Goal: Information Seeking & Learning: Learn about a topic

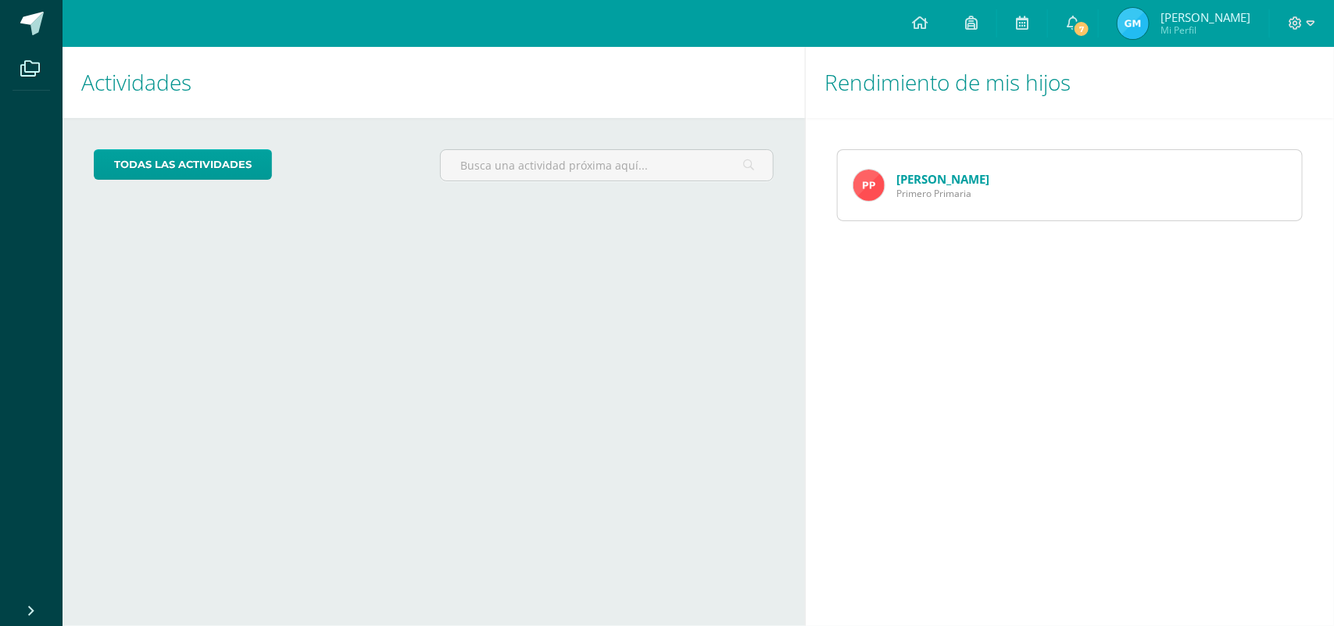
click at [865, 192] on img at bounding box center [869, 185] width 31 height 31
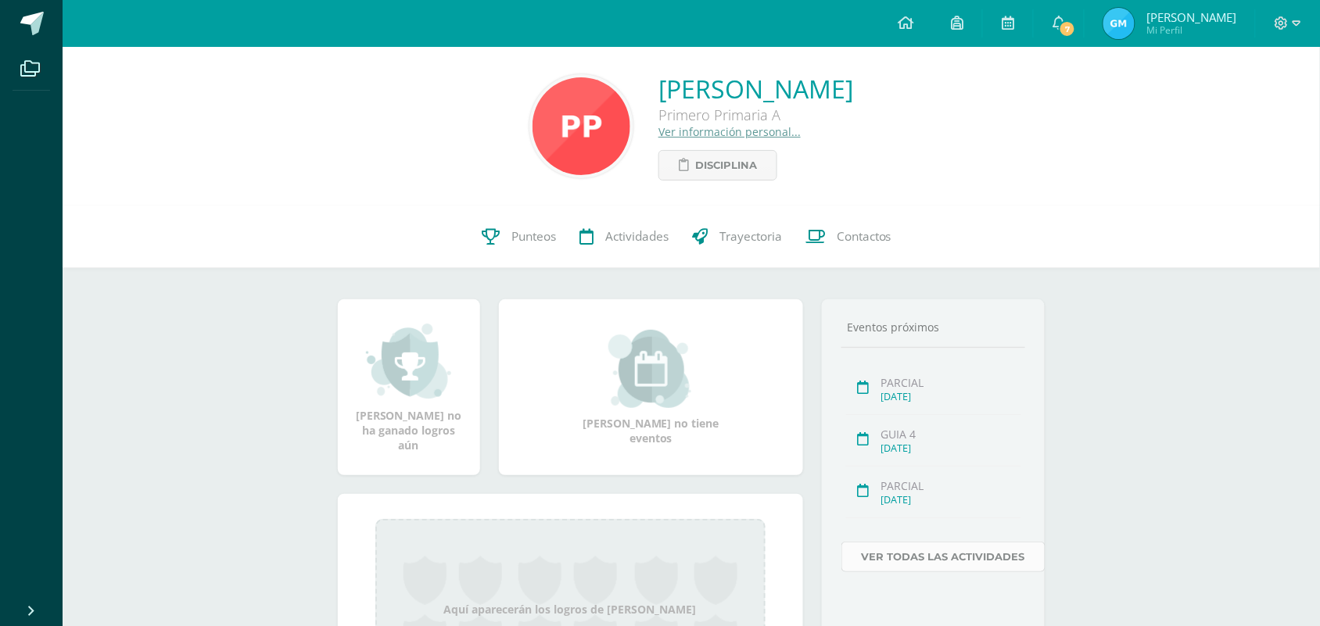
click at [940, 563] on link "Ver todas las actividades" at bounding box center [943, 557] width 204 height 30
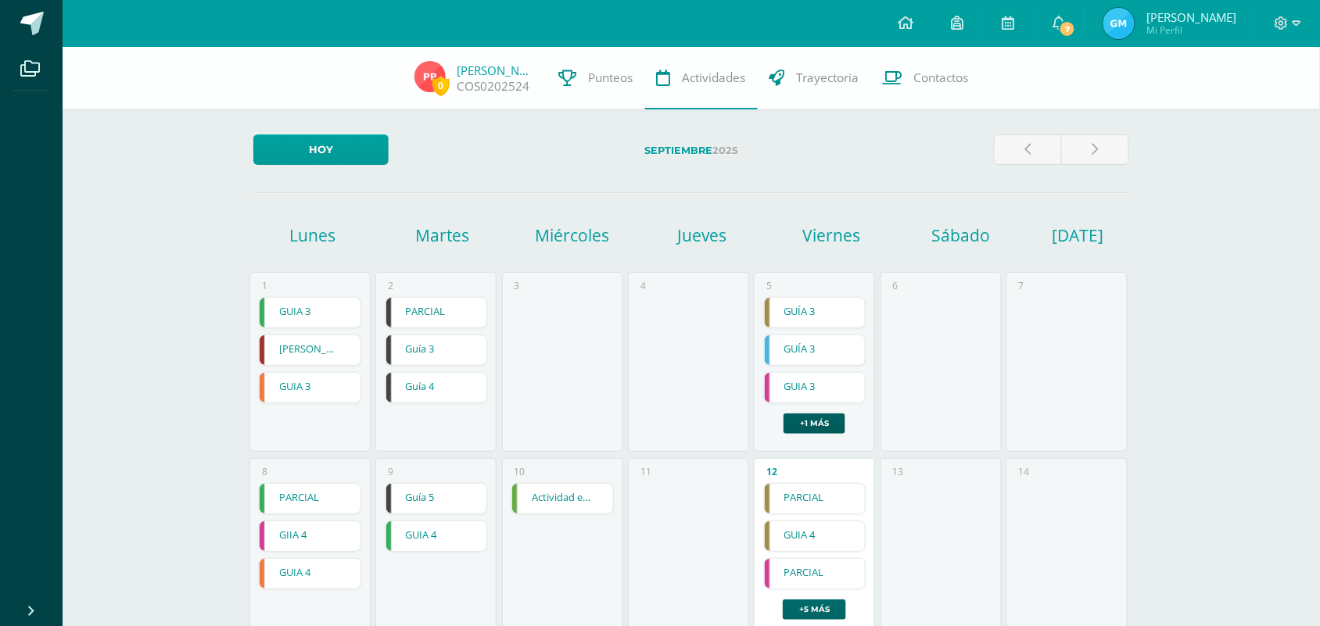
click at [825, 612] on link "+5 más" at bounding box center [814, 610] width 63 height 20
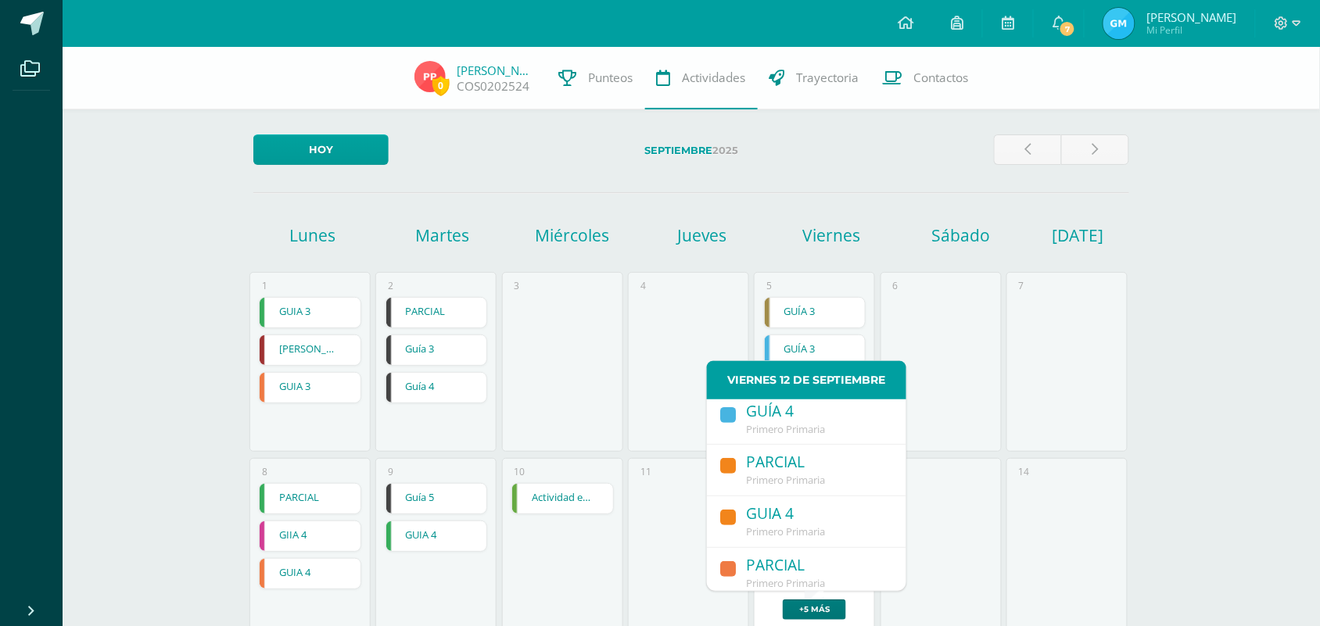
scroll to position [213, 0]
click at [810, 528] on span "Primero Primaria" at bounding box center [785, 529] width 79 height 14
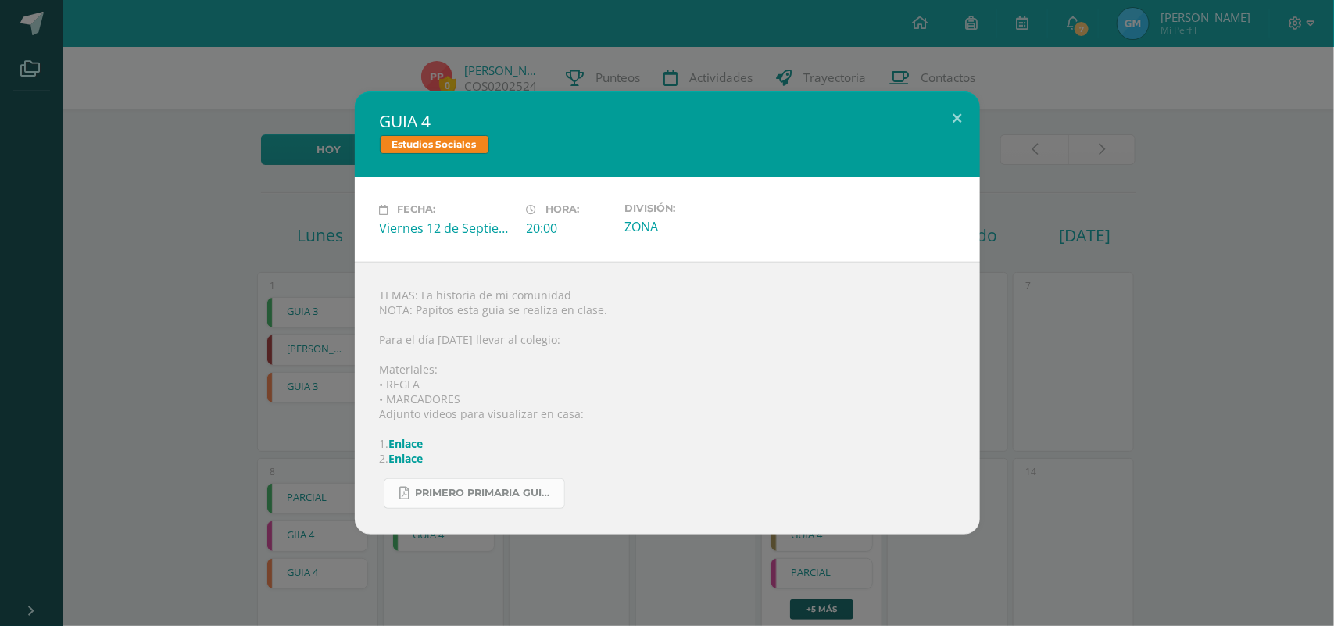
click at [471, 493] on span "PRIMERO PRIMARIA GUIA SOCIALES.pdf" at bounding box center [486, 493] width 141 height 13
click at [952, 116] on button at bounding box center [958, 117] width 45 height 53
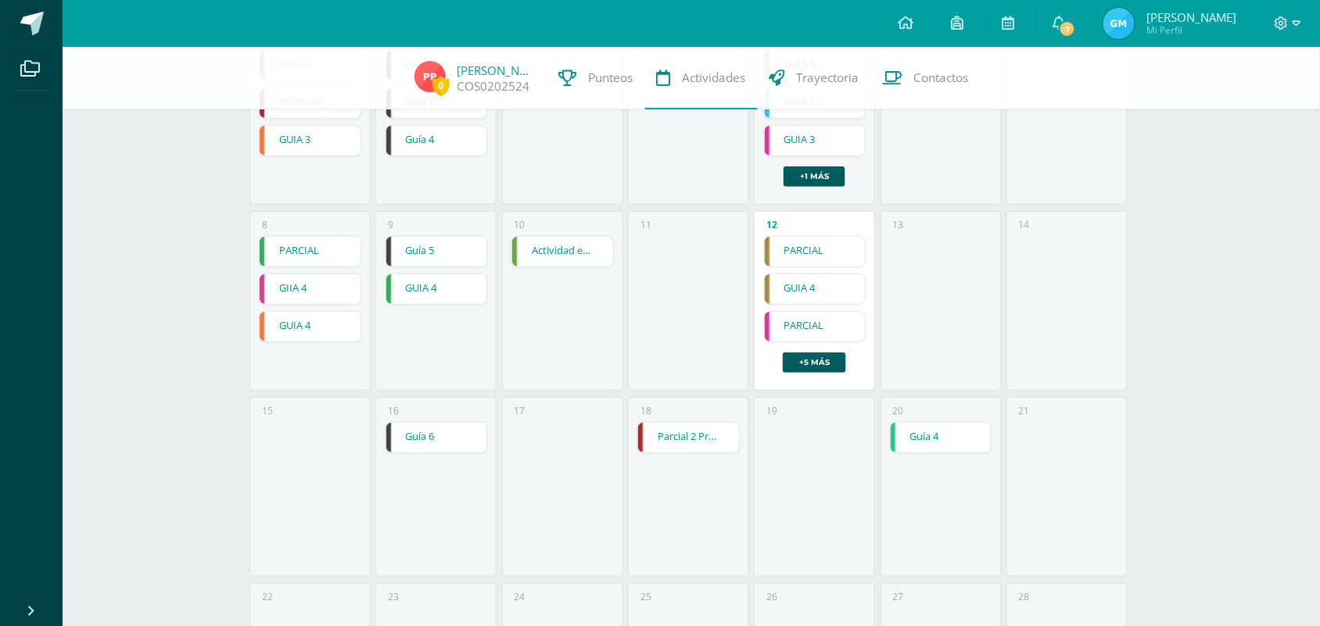
scroll to position [253, 0]
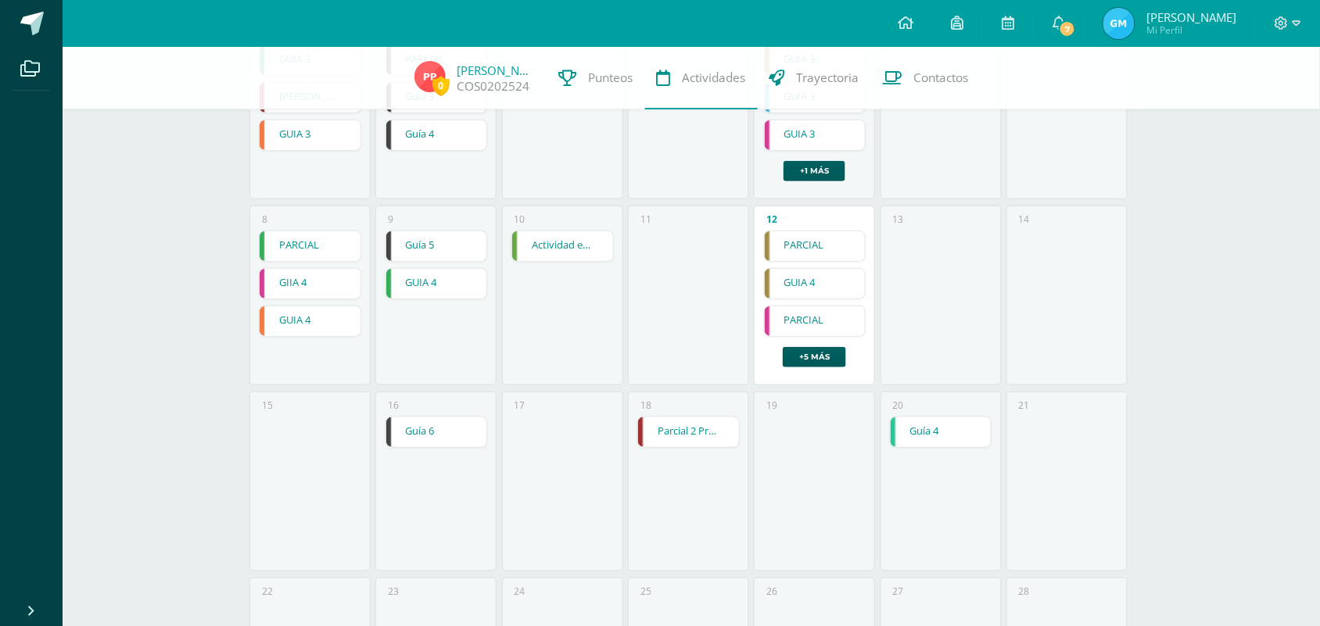
click at [676, 435] on link "Parcial 2 Practica coral" at bounding box center [688, 432] width 101 height 30
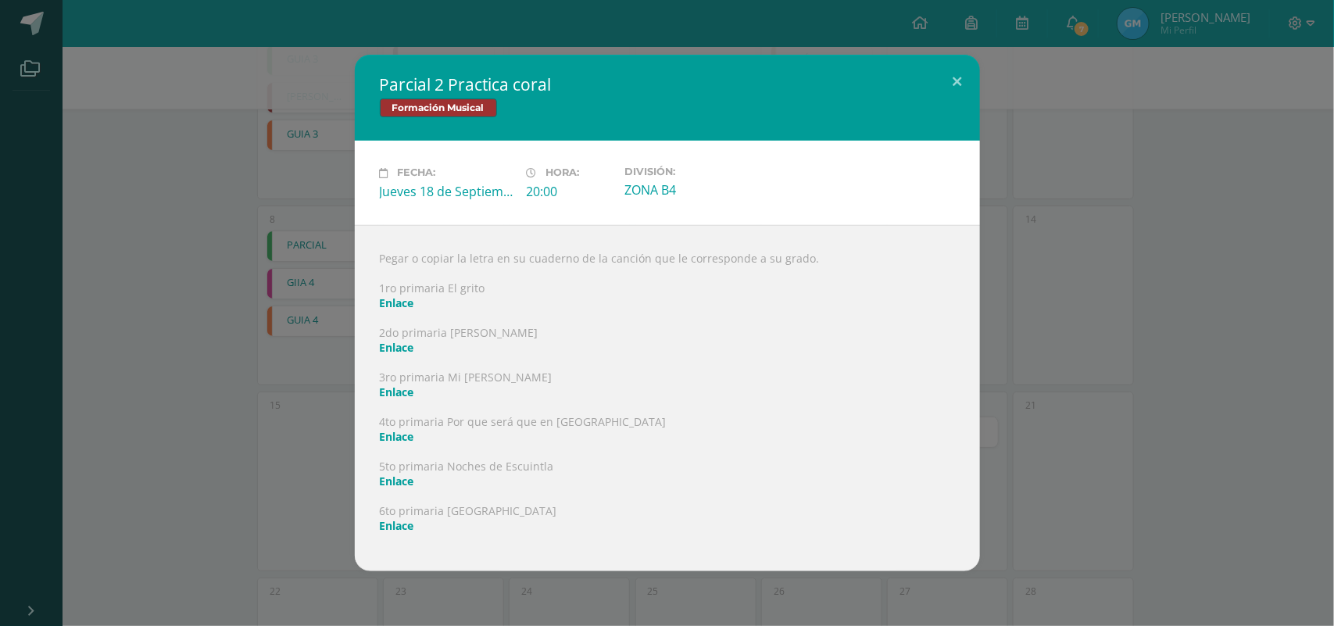
click at [399, 302] on link "Enlace" at bounding box center [397, 303] width 34 height 15
click at [960, 81] on button at bounding box center [958, 81] width 45 height 53
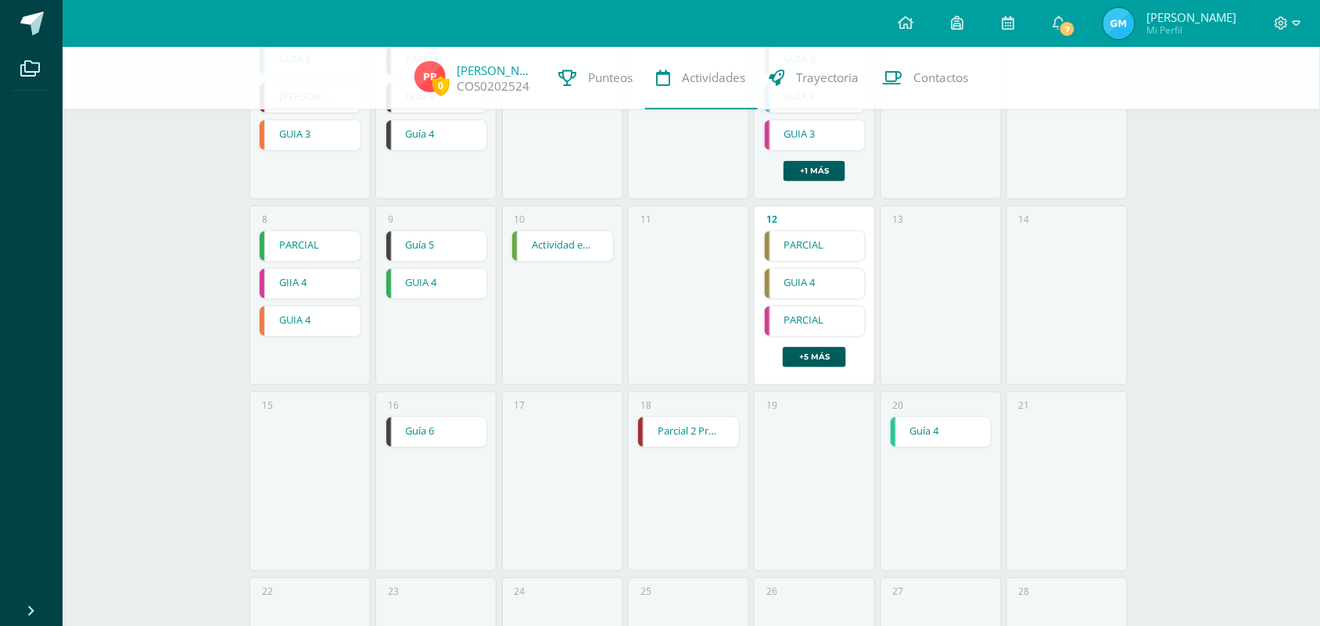
click at [681, 428] on link "Parcial 2 Practica coral" at bounding box center [688, 432] width 101 height 30
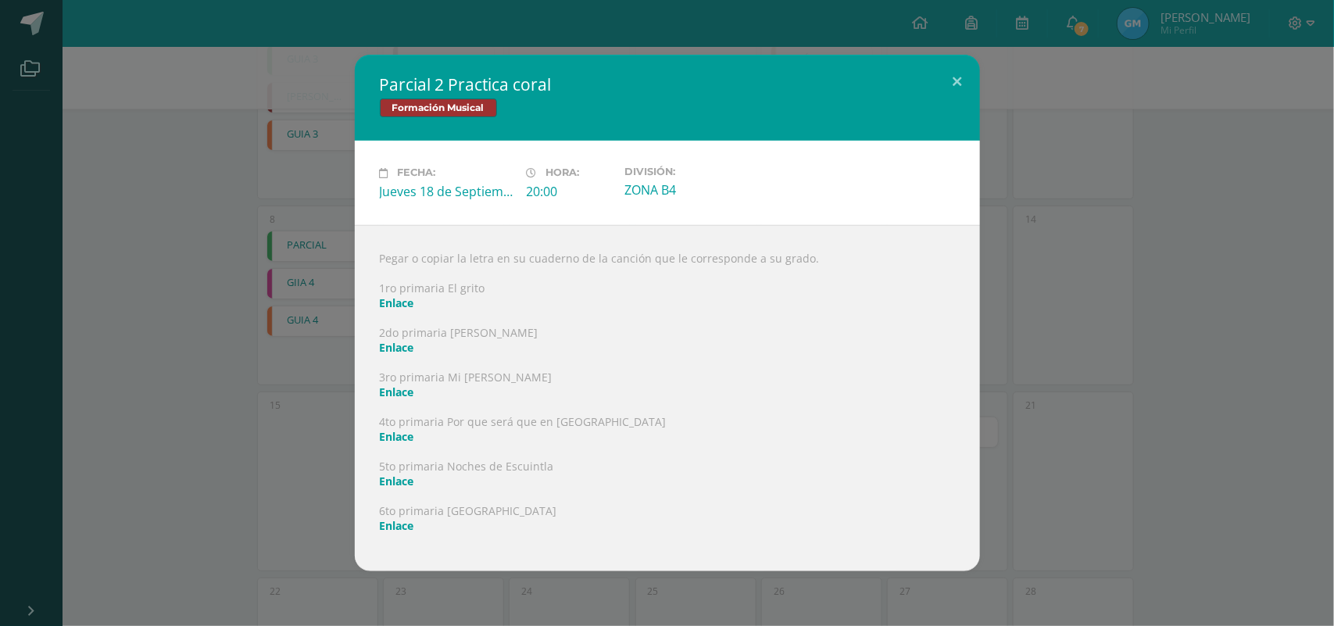
click at [279, 448] on div "Parcial 2 Practica coral Formación Musical Fecha: [DATE] Hora: 20:00 División: …" at bounding box center [667, 313] width 1322 height 516
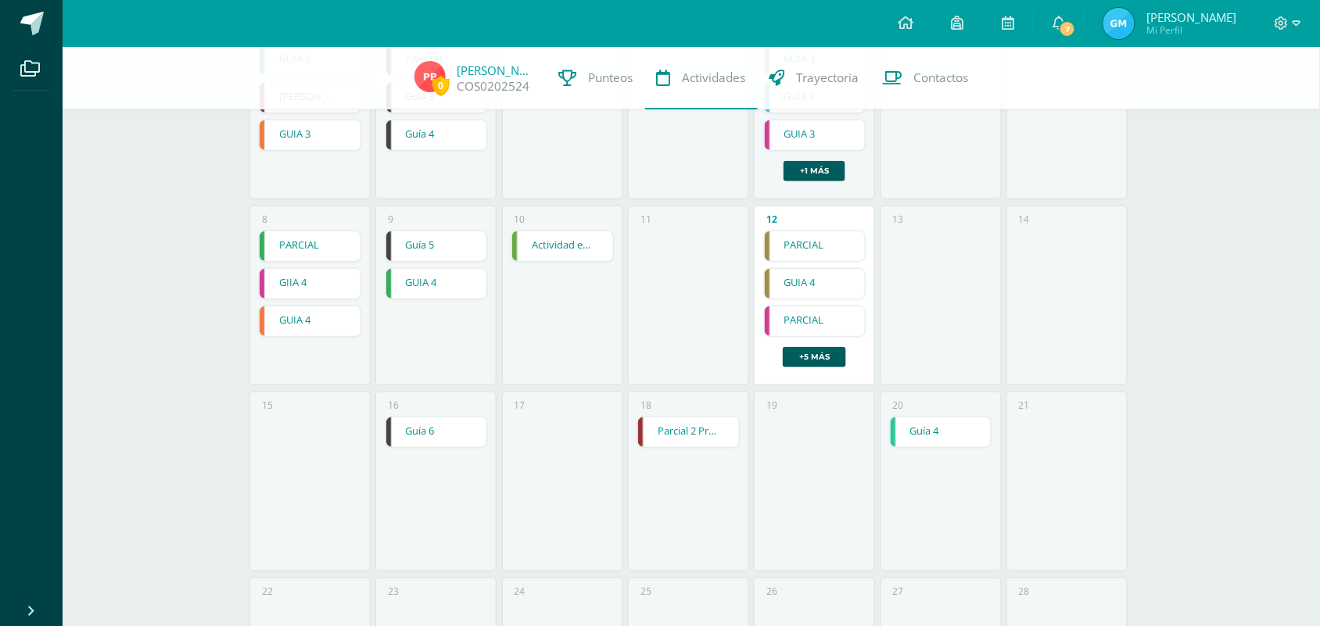
click at [424, 431] on link "Guía 6" at bounding box center [436, 432] width 101 height 30
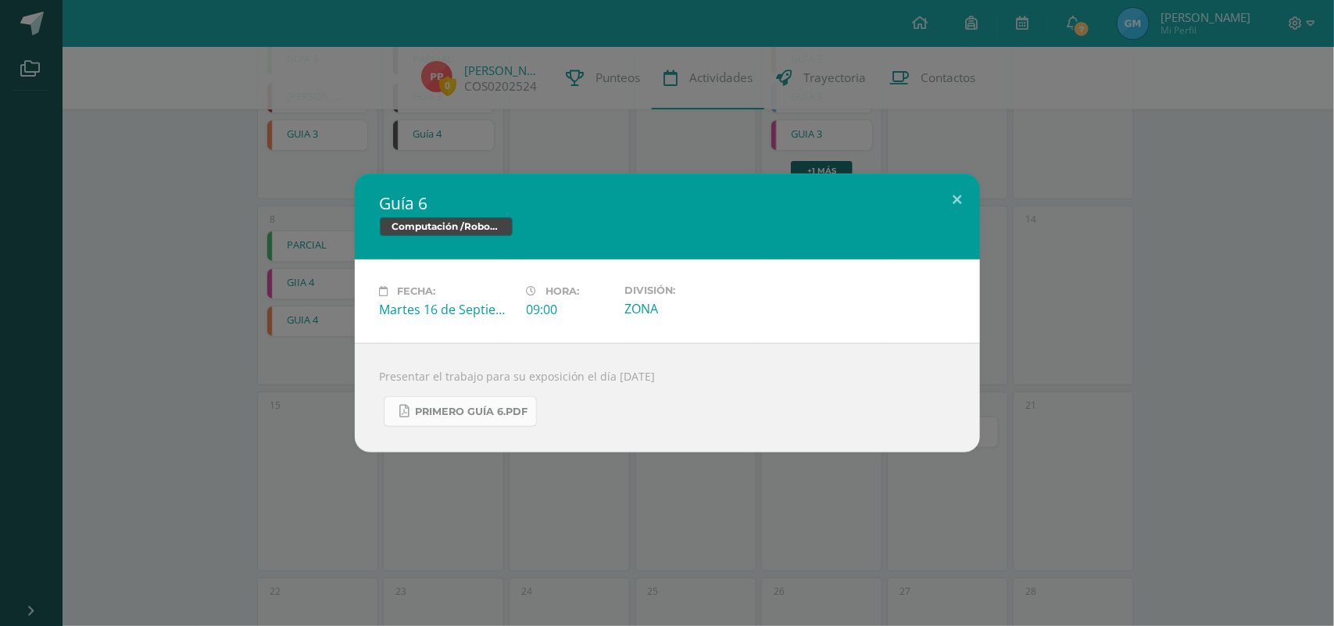
click at [460, 407] on span "Primero Guía 6.pdf" at bounding box center [472, 412] width 113 height 13
click at [966, 197] on button at bounding box center [958, 200] width 45 height 53
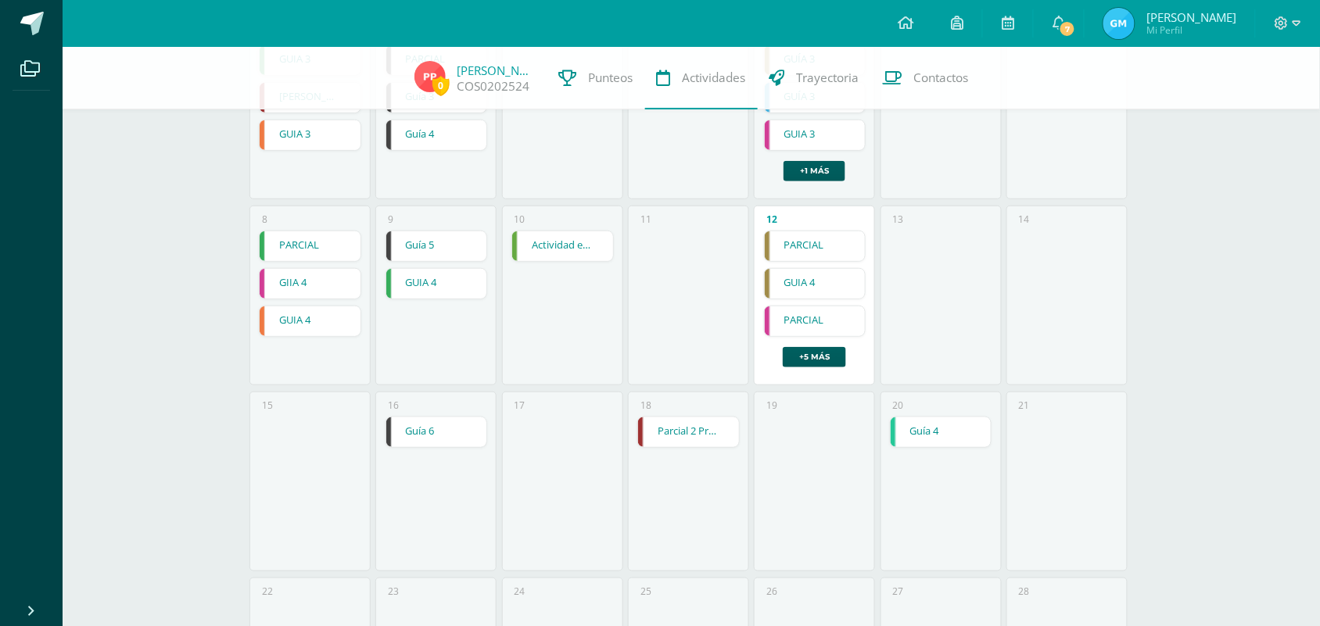
click at [940, 432] on link "Guía 4" at bounding box center [940, 432] width 101 height 30
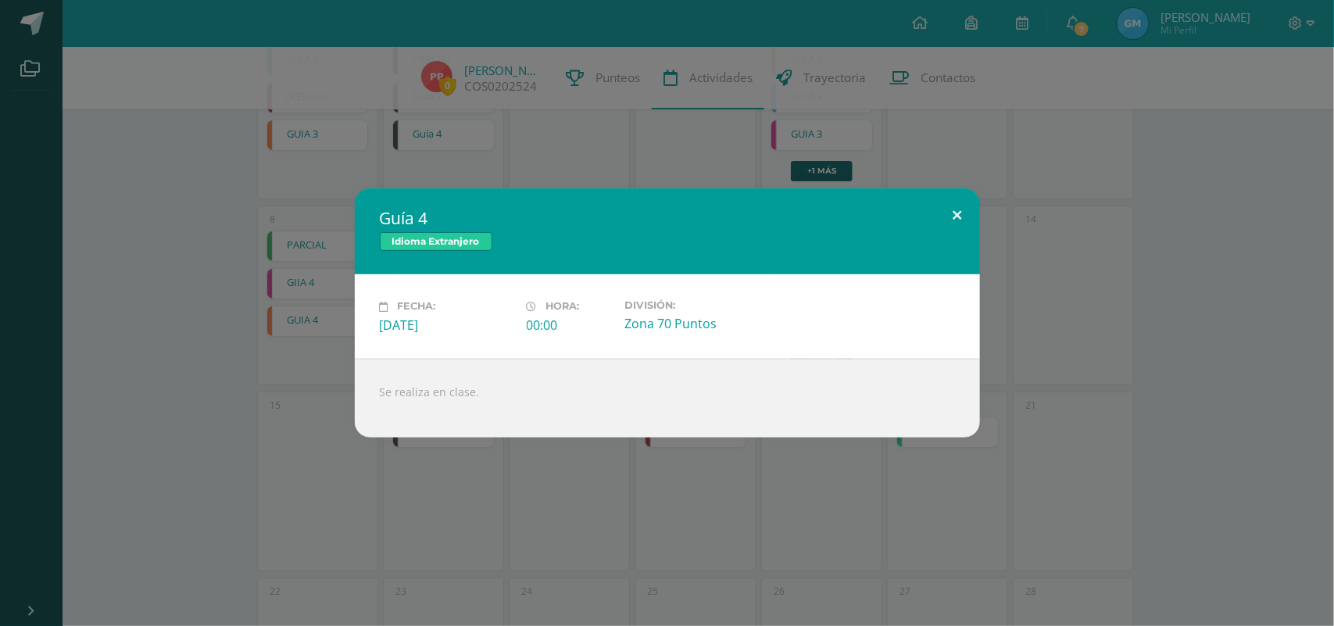
click at [959, 219] on button at bounding box center [958, 214] width 45 height 53
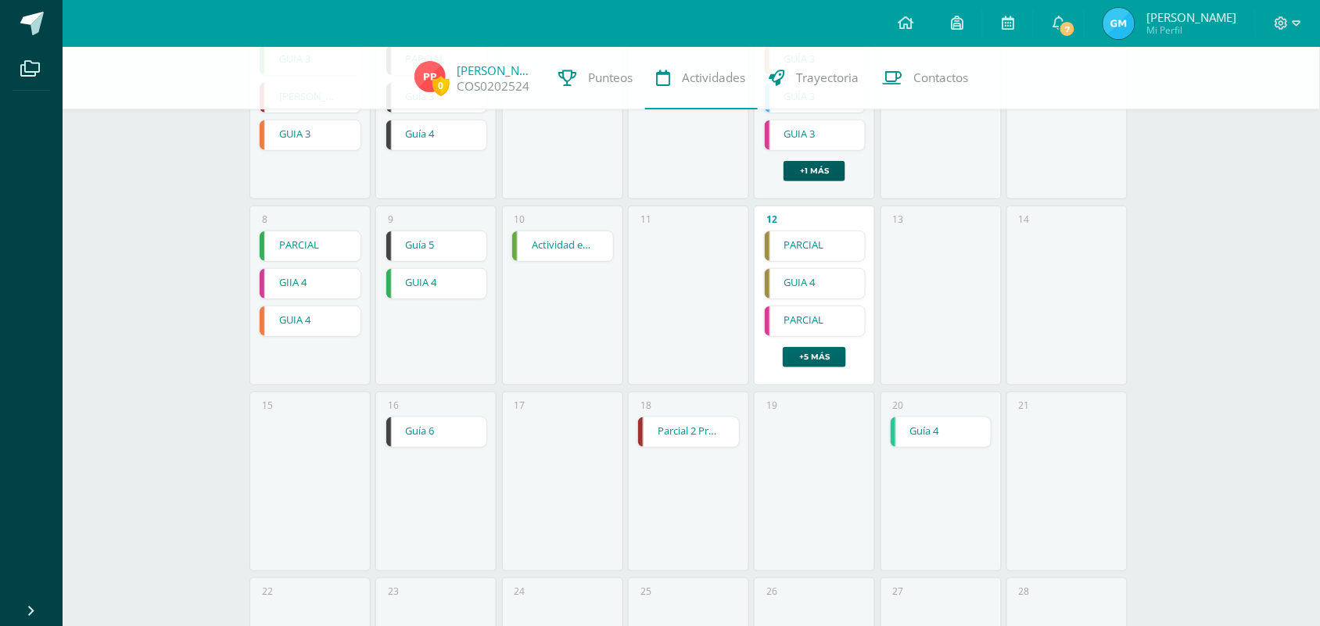
click at [817, 356] on link "+5 más" at bounding box center [814, 357] width 63 height 20
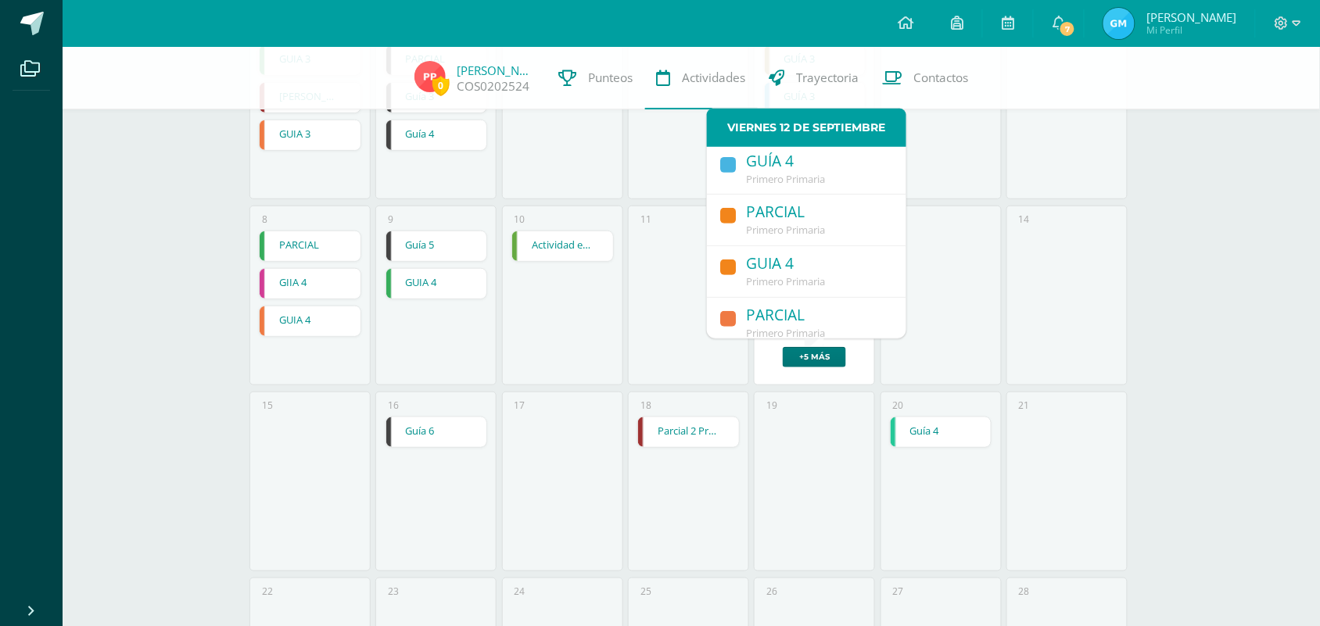
scroll to position [192, 0]
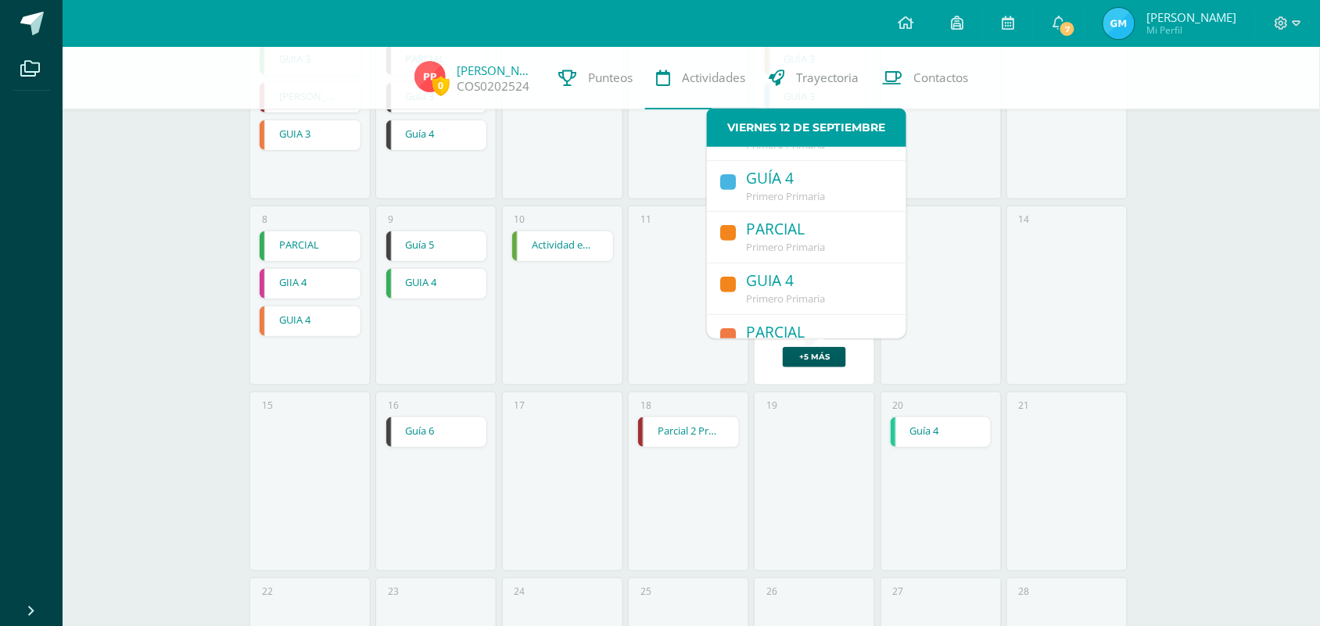
click at [796, 173] on div "GUÍA 4" at bounding box center [818, 179] width 145 height 21
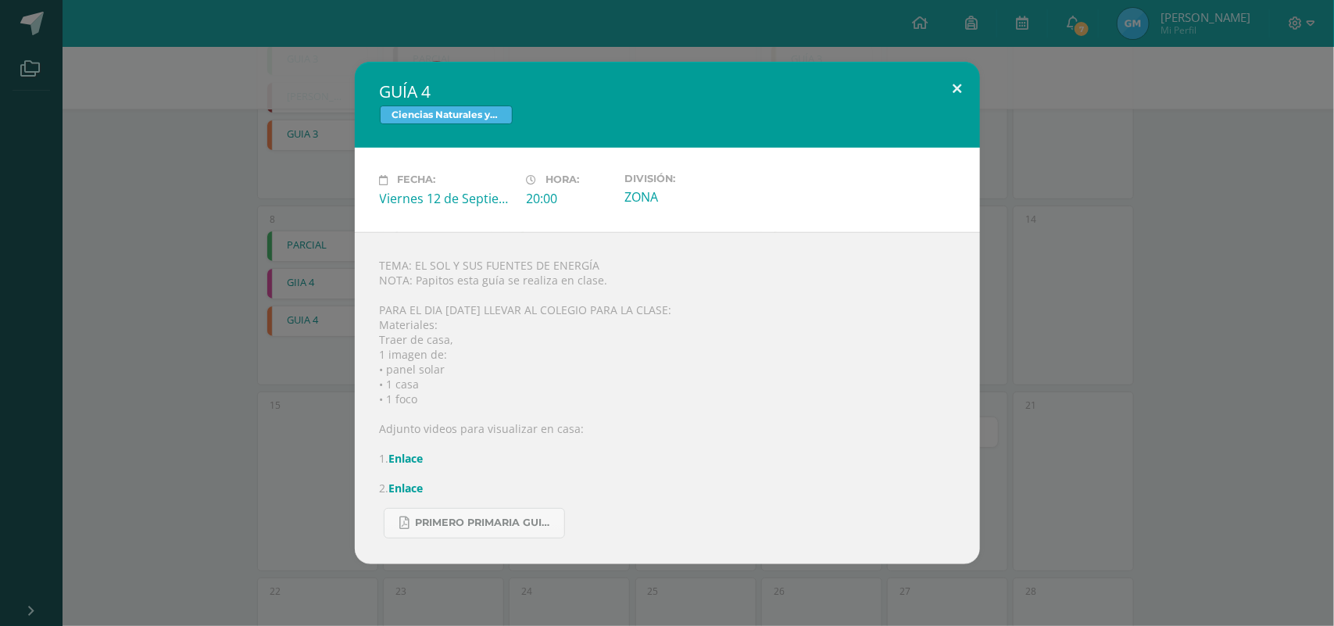
click at [959, 88] on button at bounding box center [958, 88] width 45 height 53
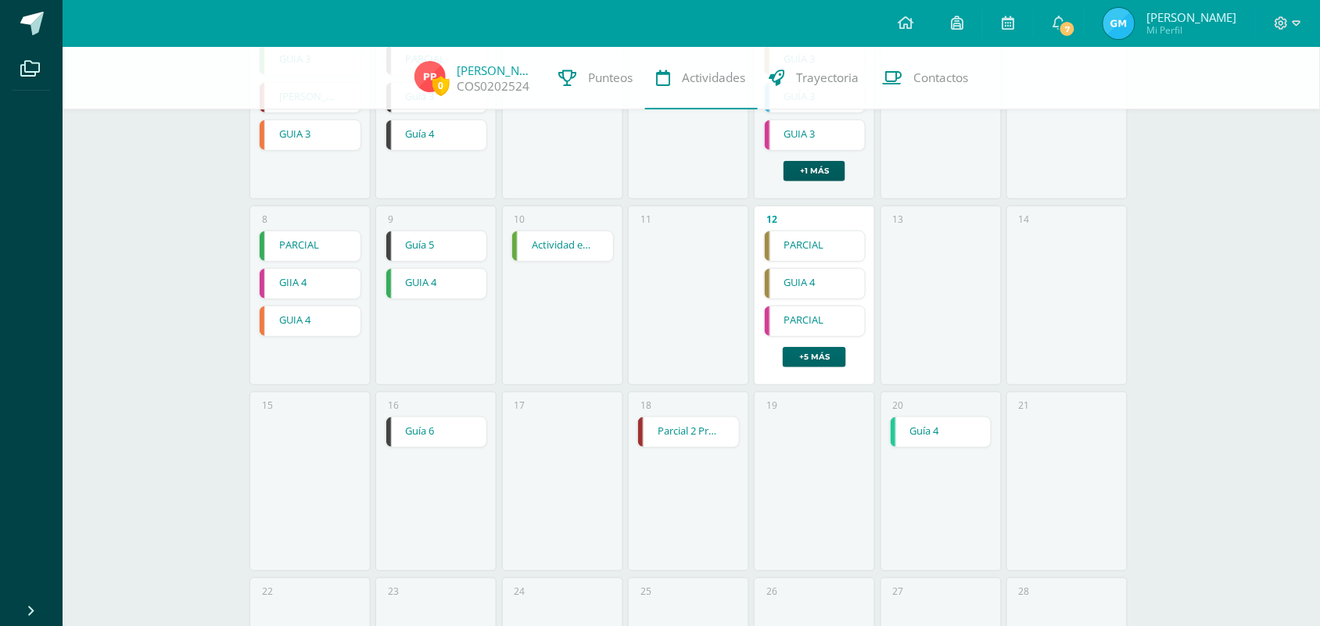
click at [815, 352] on link "+5 más" at bounding box center [814, 357] width 63 height 20
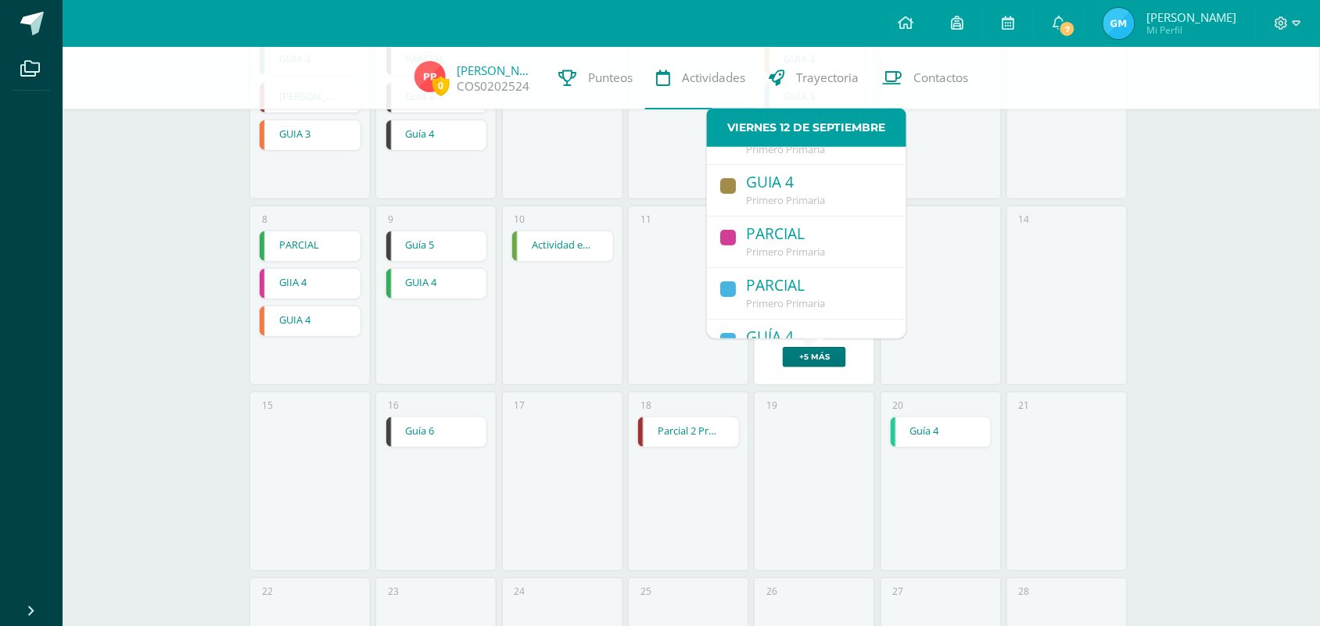
scroll to position [0, 0]
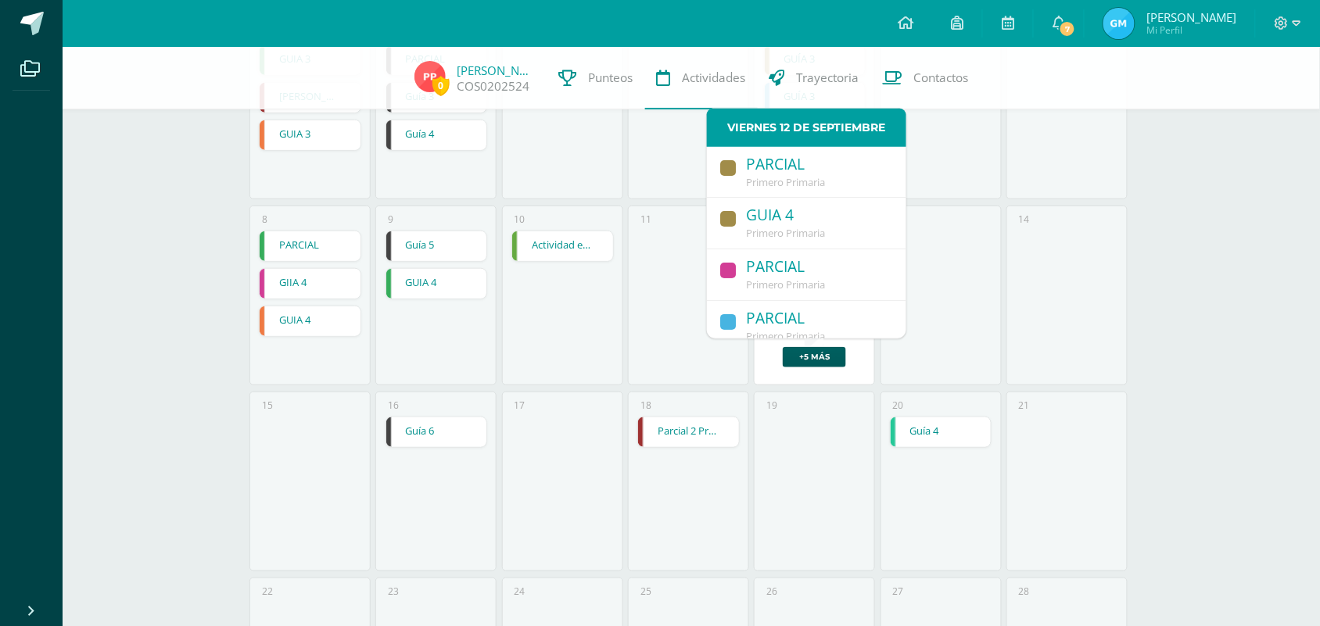
click at [783, 331] on span "Primero Primaria" at bounding box center [785, 336] width 79 height 14
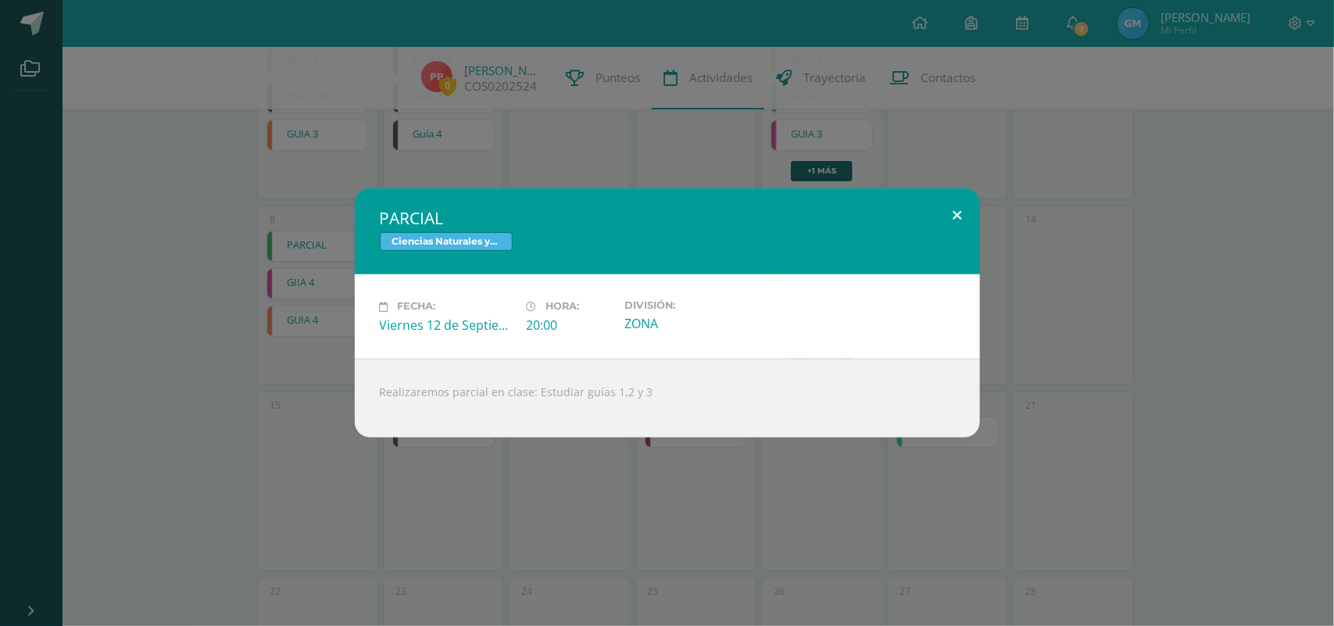
click at [964, 217] on button at bounding box center [958, 214] width 45 height 53
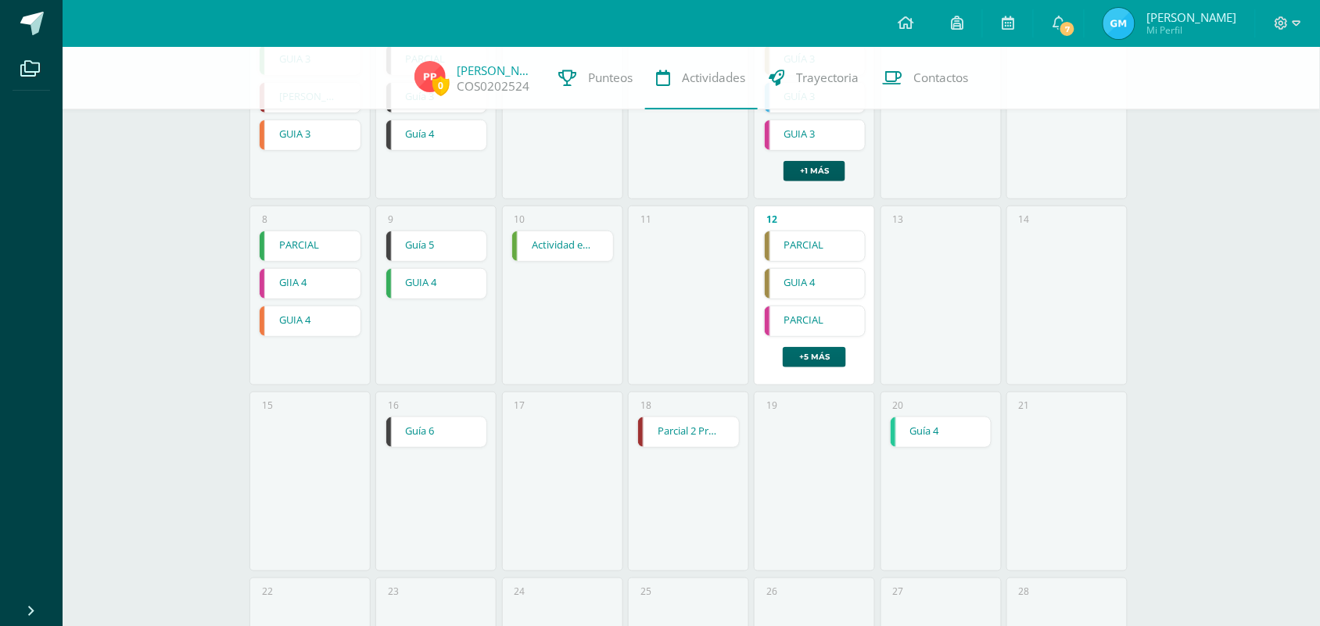
click at [829, 365] on link "+5 más" at bounding box center [814, 357] width 63 height 20
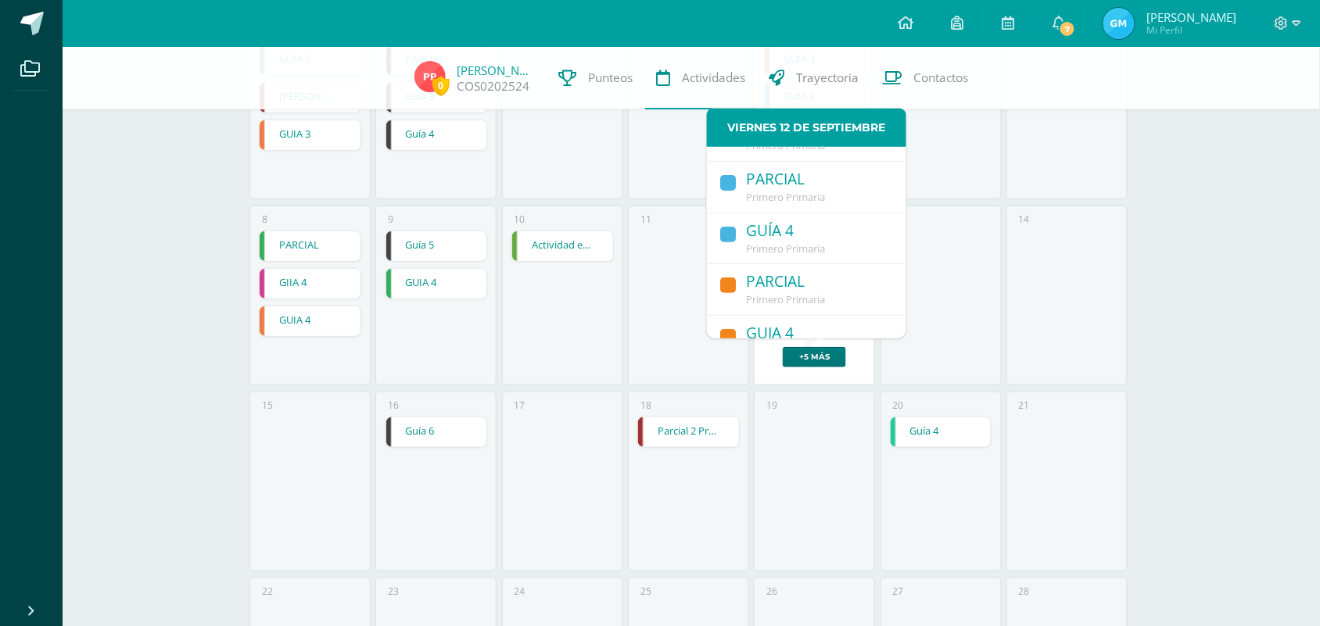
scroll to position [213, 0]
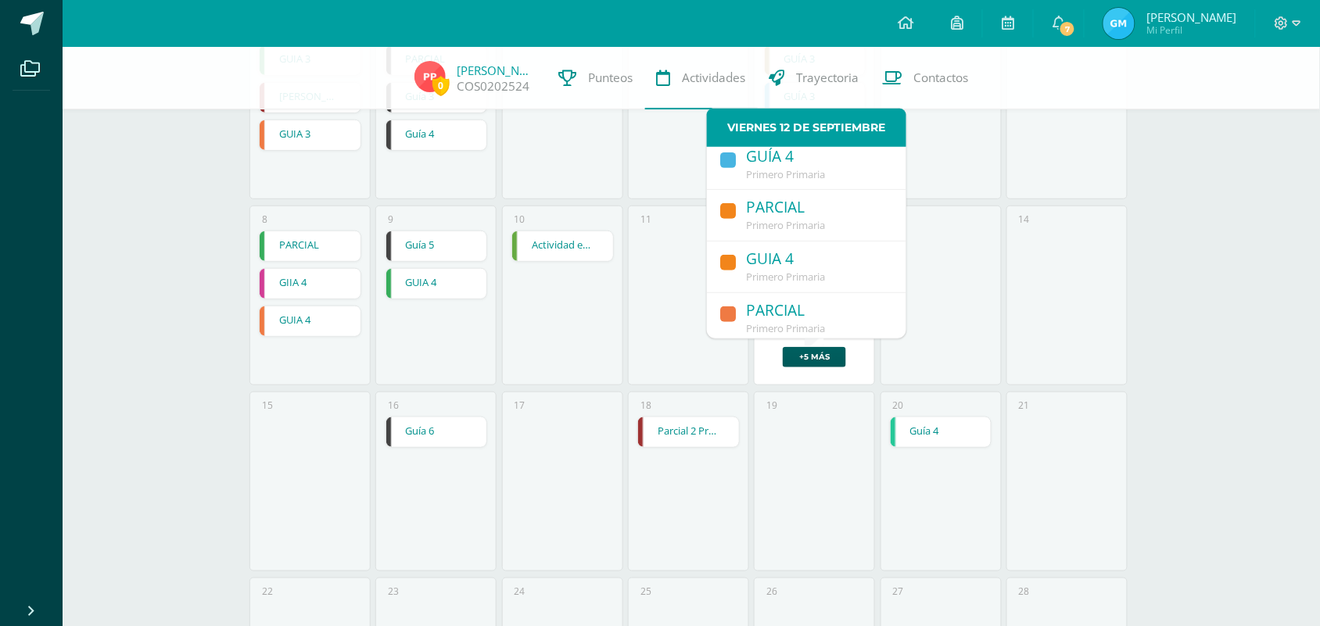
click at [790, 168] on span "Primero Primaria" at bounding box center [785, 174] width 79 height 14
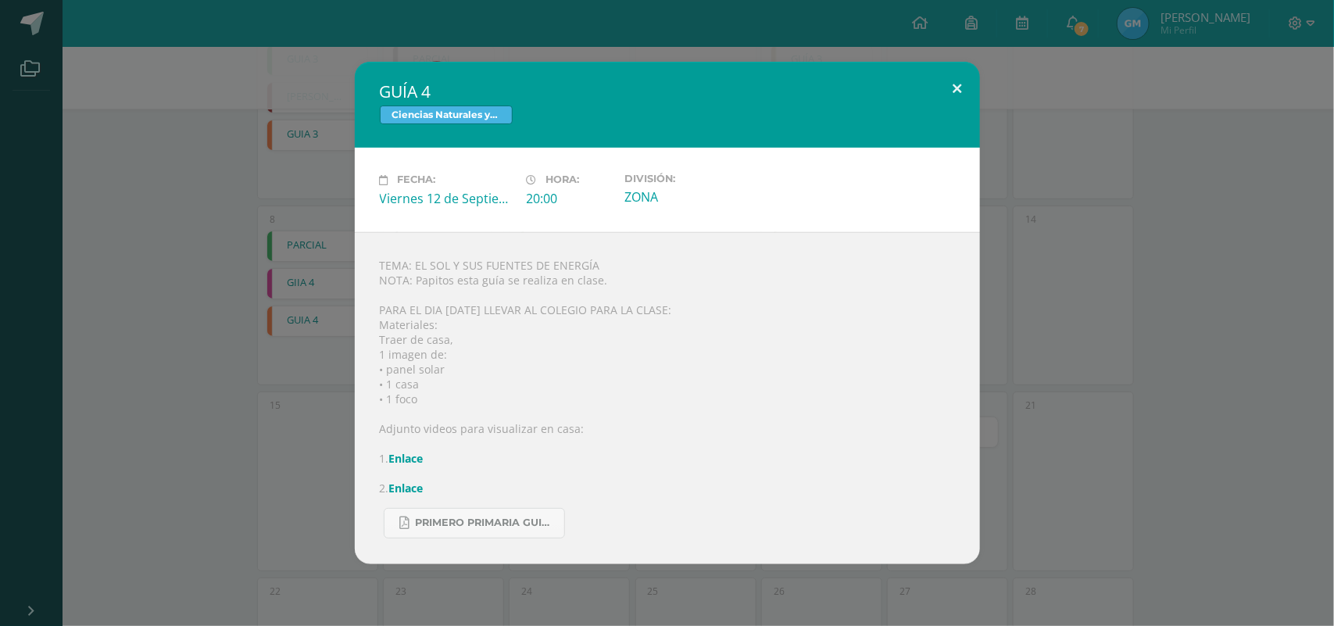
click at [954, 94] on button at bounding box center [958, 88] width 45 height 53
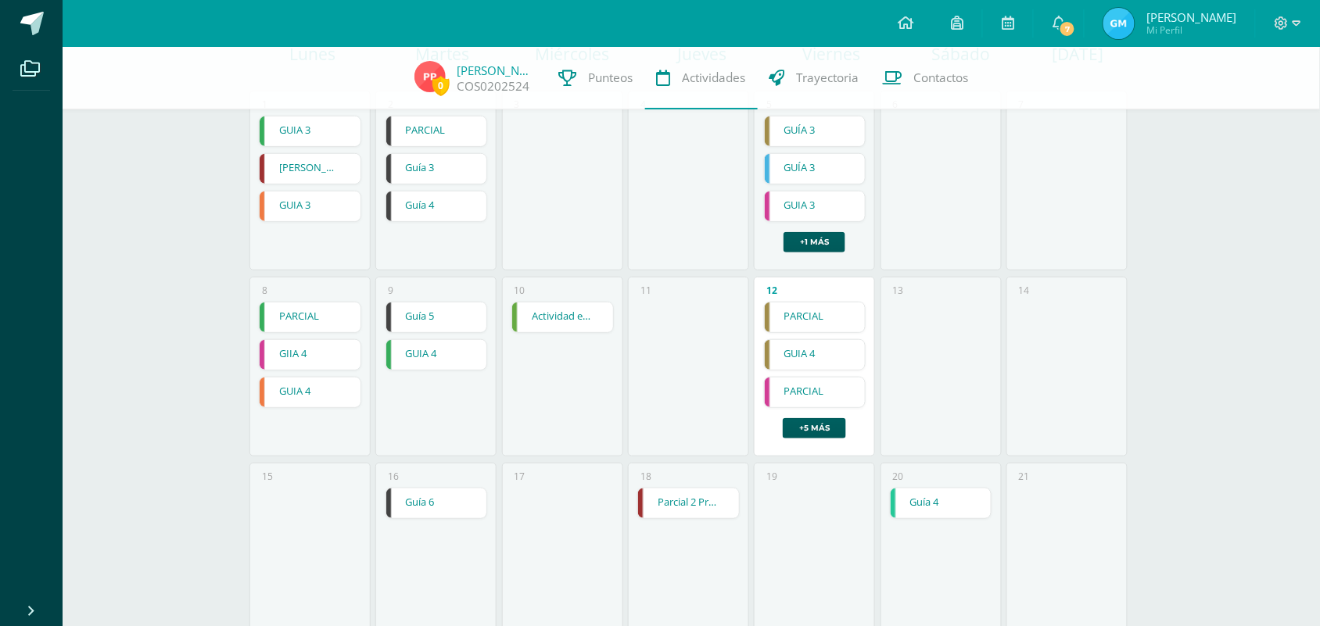
scroll to position [177, 0]
click at [676, 502] on link "Parcial 2 Practica coral" at bounding box center [688, 508] width 101 height 30
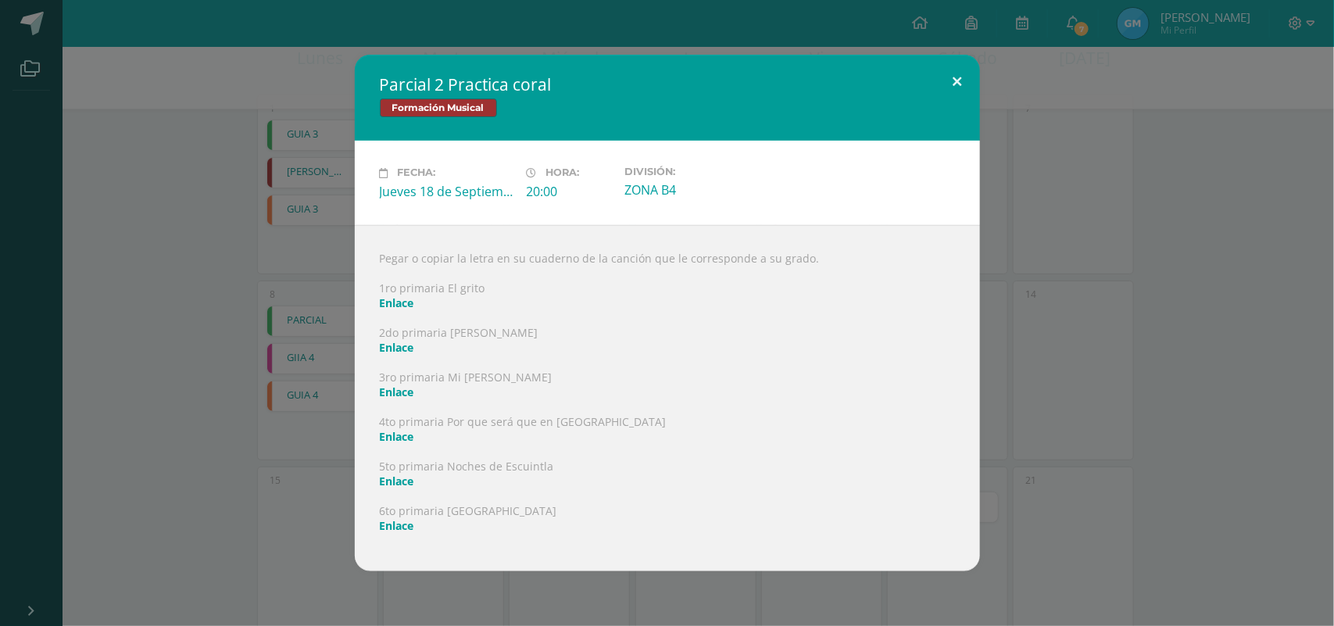
click at [963, 81] on button at bounding box center [958, 81] width 45 height 53
